Goal: Task Accomplishment & Management: Manage account settings

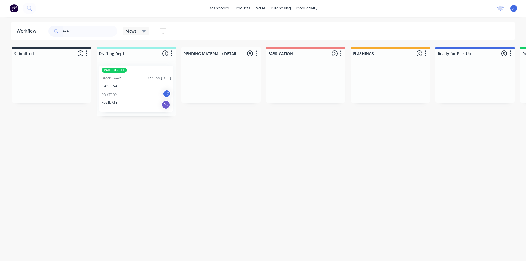
drag, startPoint x: 78, startPoint y: 32, endPoint x: 54, endPoint y: 31, distance: 23.7
click at [54, 31] on div "47465" at bounding box center [82, 31] width 69 height 11
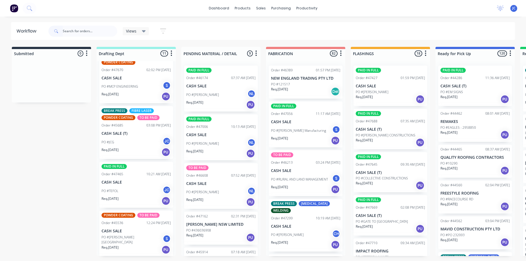
scroll to position [110, 0]
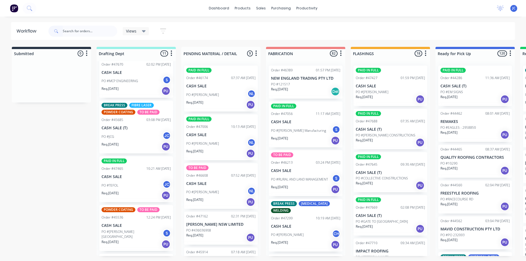
click at [124, 126] on p "CASH SALE (T)" at bounding box center [136, 128] width 69 height 5
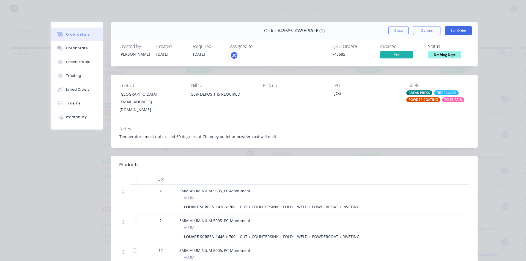
click at [446, 55] on span "Drafting Dept" at bounding box center [444, 54] width 33 height 7
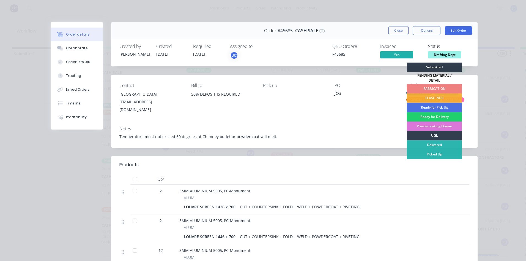
click at [429, 87] on div "FABRICATION" at bounding box center [434, 88] width 55 height 9
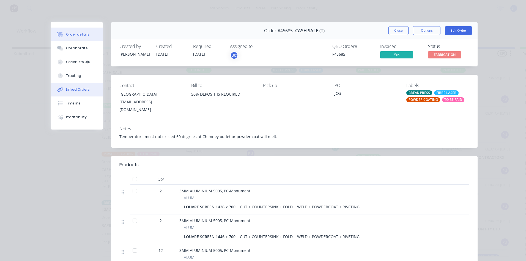
click at [73, 89] on div "Linked Orders" at bounding box center [78, 89] width 24 height 5
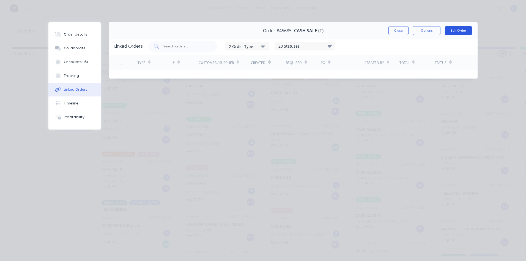
click at [456, 31] on button "Edit Order" at bounding box center [458, 30] width 27 height 9
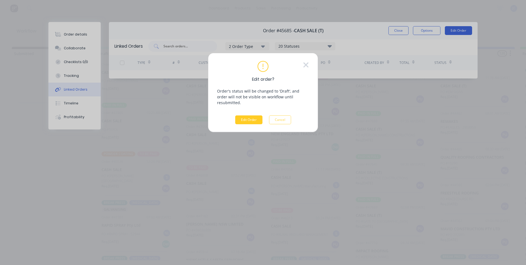
click at [251, 115] on button "Edit Order" at bounding box center [248, 119] width 27 height 9
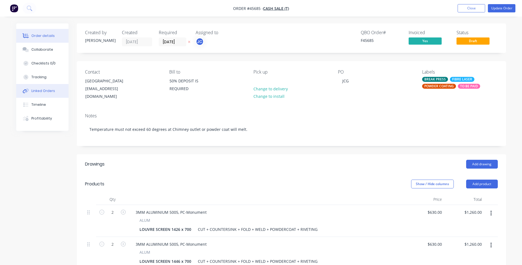
click at [40, 89] on div "Linked Orders" at bounding box center [43, 90] width 24 height 5
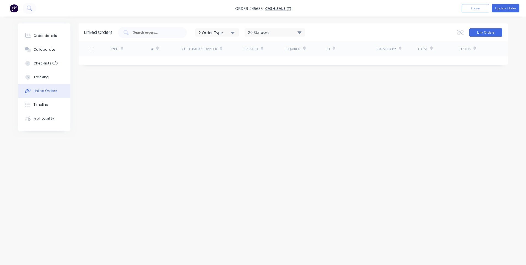
click at [486, 31] on button "Link Orders" at bounding box center [486, 32] width 33 height 8
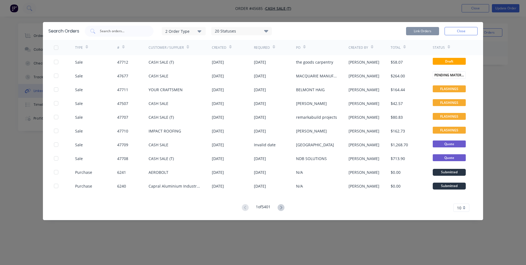
click at [195, 31] on div "2 Order Type" at bounding box center [183, 31] width 37 height 6
click at [200, 30] on icon "button" at bounding box center [200, 31] width 4 height 2
click at [281, 207] on icon at bounding box center [281, 207] width 7 height 7
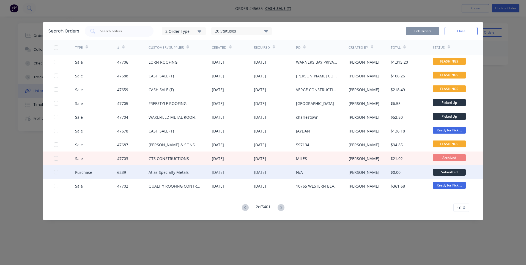
click at [179, 173] on div "Atlas Specialty Metals" at bounding box center [169, 172] width 40 height 6
click at [93, 172] on div "Purchase" at bounding box center [96, 172] width 42 height 14
click at [60, 171] on div at bounding box center [64, 172] width 21 height 14
click at [57, 172] on div at bounding box center [56, 172] width 11 height 11
click at [415, 31] on button "Link Orders" at bounding box center [422, 31] width 33 height 8
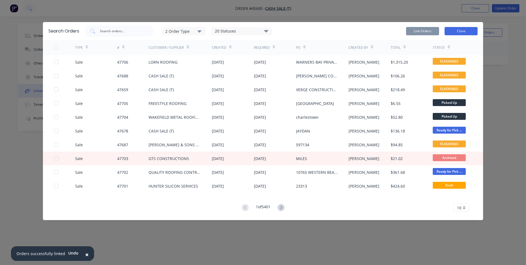
click at [463, 30] on button "Close" at bounding box center [461, 31] width 33 height 8
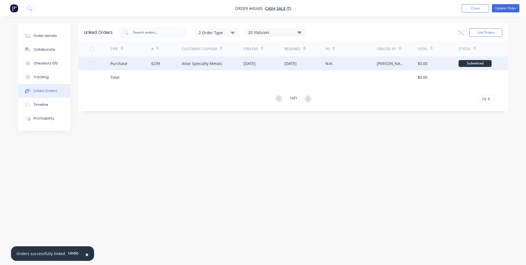
click at [217, 65] on div "Atlas Specialty Metals" at bounding box center [202, 64] width 40 height 6
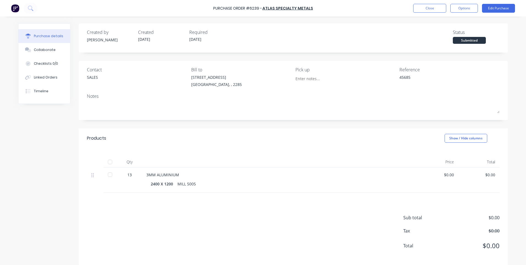
type textarea "x"
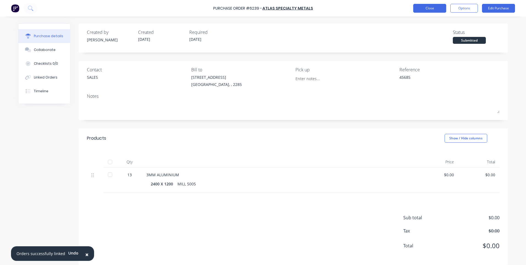
click at [429, 5] on button "Close" at bounding box center [429, 8] width 33 height 9
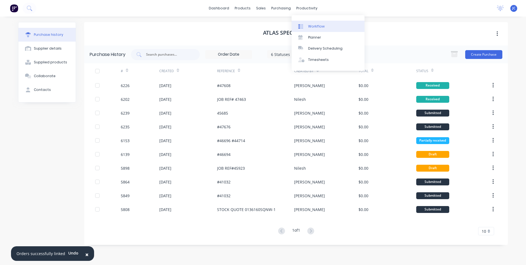
click at [305, 24] on div at bounding box center [302, 26] width 8 height 5
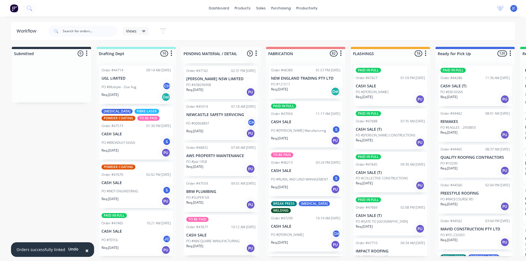
scroll to position [186, 0]
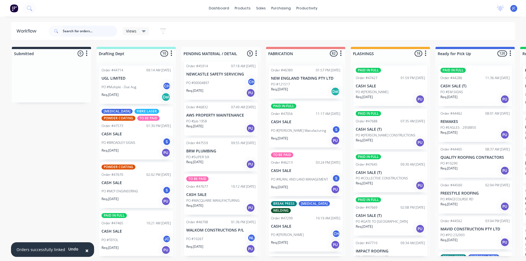
click at [79, 30] on input "text" at bounding box center [90, 31] width 55 height 11
type input "jcg"
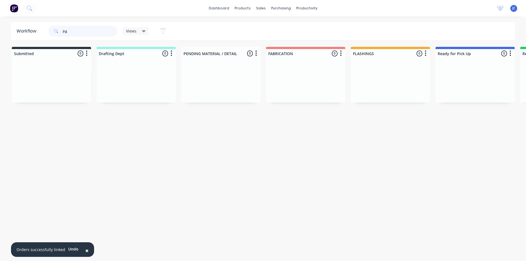
drag, startPoint x: 75, startPoint y: 31, endPoint x: 62, endPoint y: 32, distance: 13.3
click at [62, 32] on div "jcg" at bounding box center [82, 31] width 69 height 11
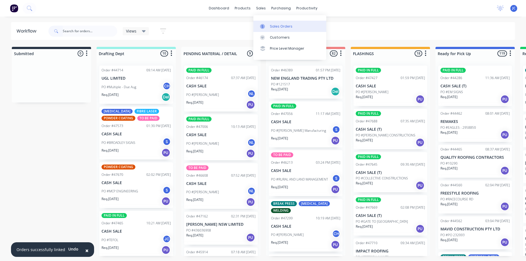
click at [273, 26] on div "Sales Orders" at bounding box center [281, 26] width 23 height 5
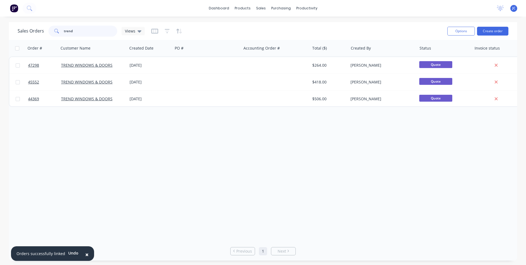
drag, startPoint x: 81, startPoint y: 34, endPoint x: 57, endPoint y: 34, distance: 24.5
click at [57, 34] on div "trend" at bounding box center [82, 31] width 69 height 11
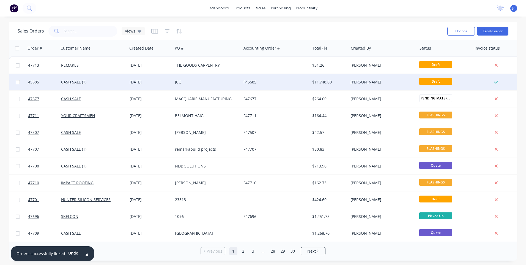
click at [198, 81] on div "JCG" at bounding box center [205, 82] width 61 height 6
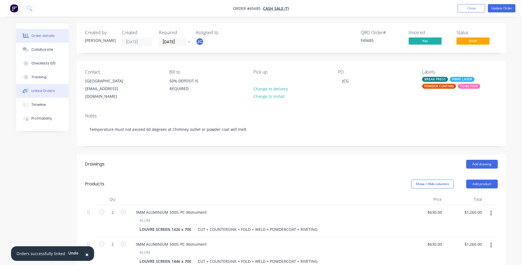
click at [37, 88] on button "Linked Orders" at bounding box center [42, 91] width 52 height 14
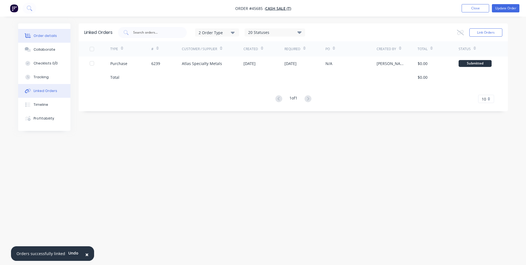
click at [42, 37] on div "Order details" at bounding box center [45, 35] width 23 height 5
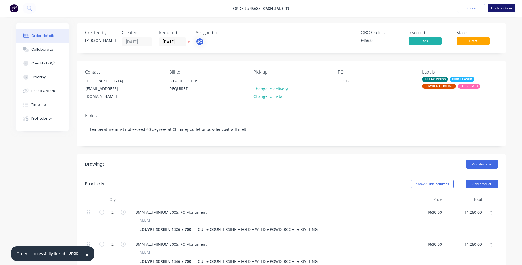
click at [496, 7] on button "Update Order" at bounding box center [502, 8] width 28 height 8
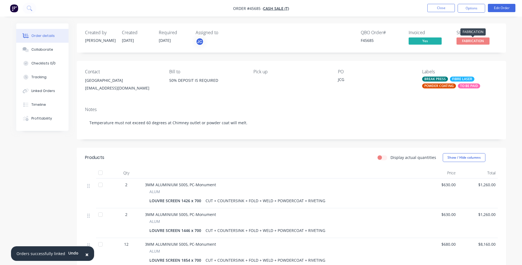
click at [474, 39] on span "FABRICATION" at bounding box center [473, 40] width 33 height 7
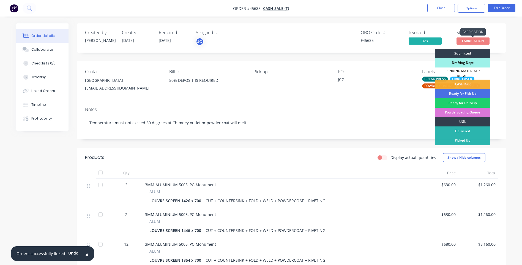
click at [474, 39] on span "FABRICATION" at bounding box center [473, 40] width 33 height 7
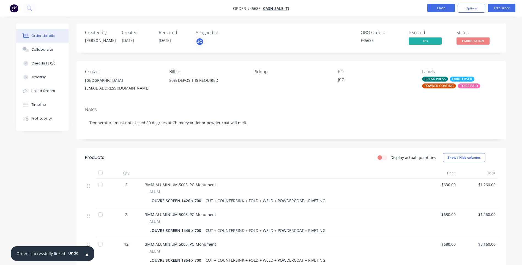
click at [444, 7] on button "Close" at bounding box center [442, 8] width 28 height 8
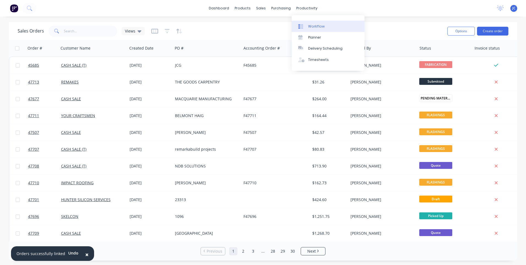
click at [311, 24] on div "Workflow" at bounding box center [316, 26] width 17 height 5
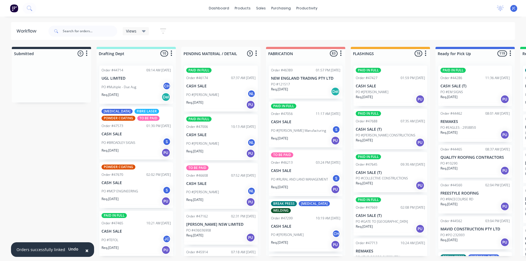
click at [214, 92] on p "PO #[PERSON_NAME]" at bounding box center [202, 94] width 33 height 5
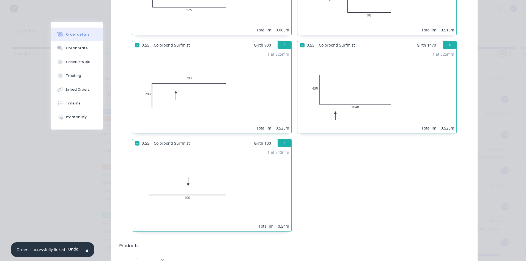
scroll to position [165, 0]
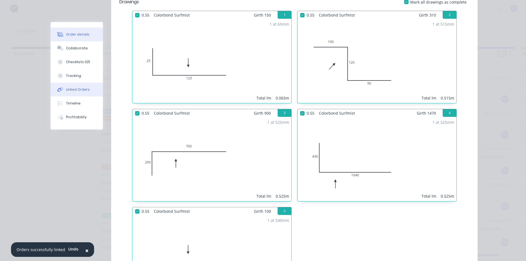
click at [79, 90] on div "Linked Orders" at bounding box center [78, 89] width 24 height 5
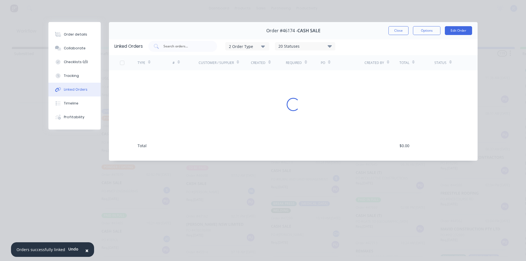
scroll to position [0, 0]
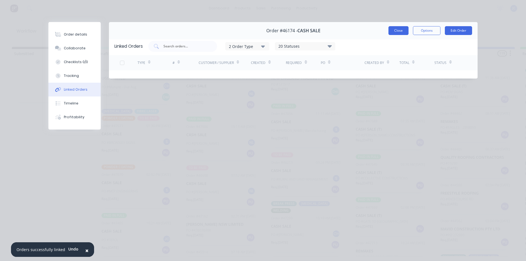
click at [399, 31] on button "Close" at bounding box center [399, 30] width 20 height 9
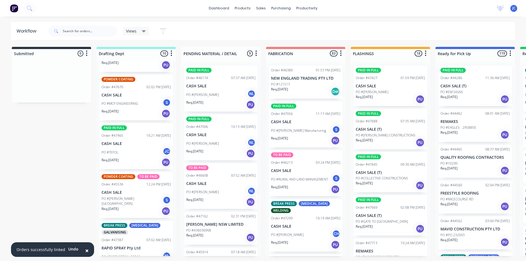
scroll to position [110, 0]
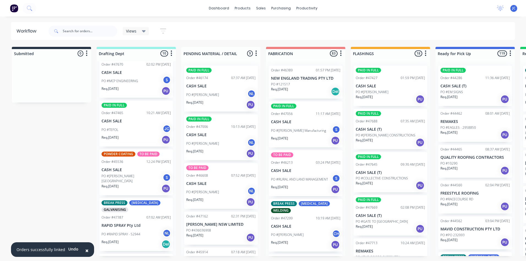
click at [132, 126] on div "PO #TEFOL JC" at bounding box center [136, 129] width 69 height 10
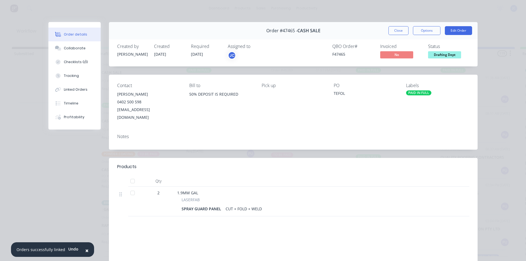
click at [395, 34] on button "Close" at bounding box center [399, 30] width 20 height 9
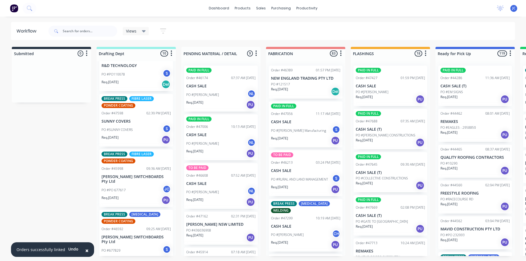
scroll to position [328, 0]
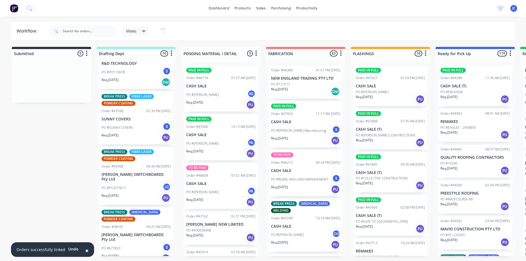
click at [134, 173] on p "[PERSON_NAME] SWITCHBOARDS Pty Ltd" at bounding box center [136, 176] width 69 height 9
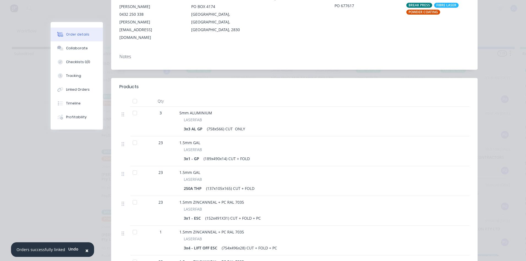
scroll to position [0, 0]
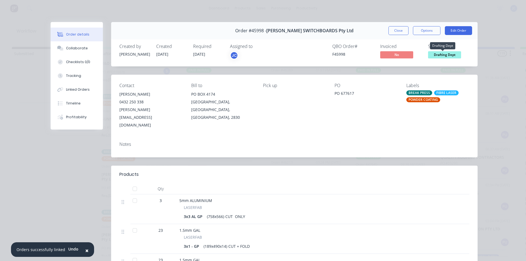
click at [441, 53] on span "Drafting Dept" at bounding box center [444, 54] width 33 height 7
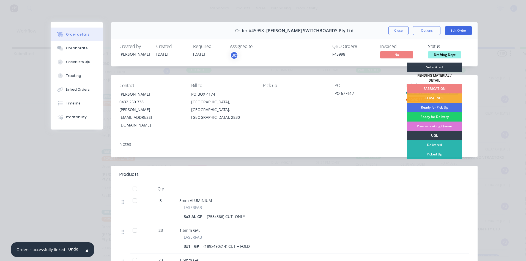
click at [434, 84] on div "FABRICATION" at bounding box center [434, 88] width 55 height 9
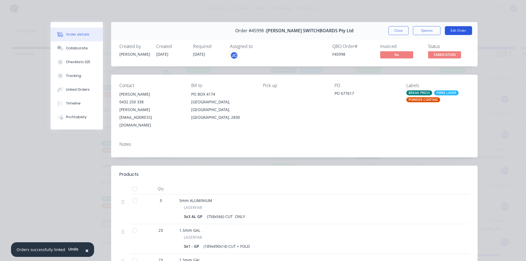
scroll to position [272, 0]
click at [400, 31] on button "Close" at bounding box center [399, 30] width 20 height 9
